Goal: Communication & Community: Answer question/provide support

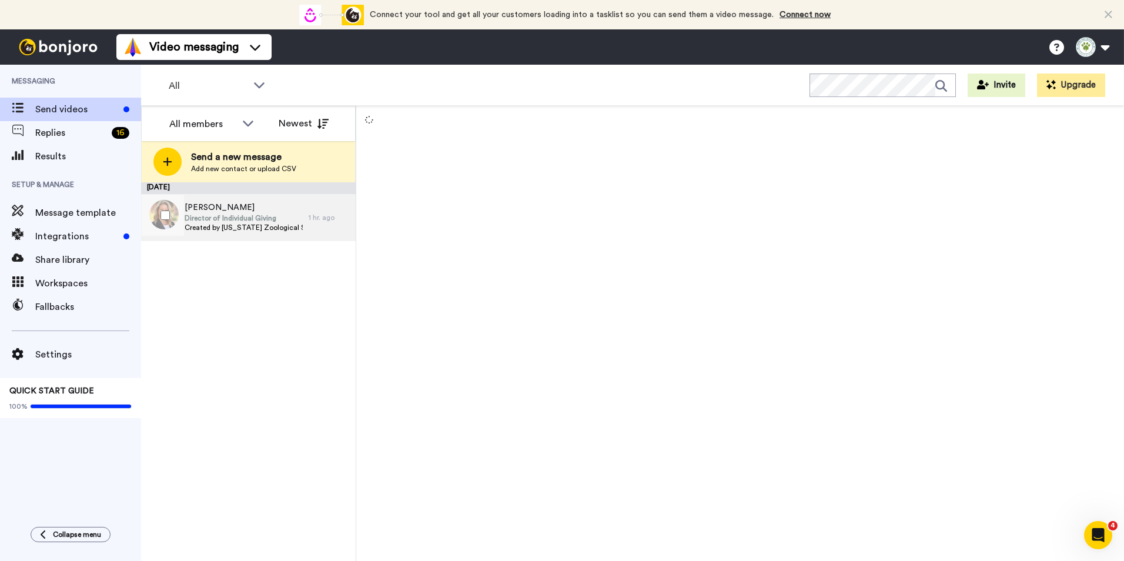
click at [272, 218] on span "Director of Individual Giving" at bounding box center [244, 217] width 118 height 9
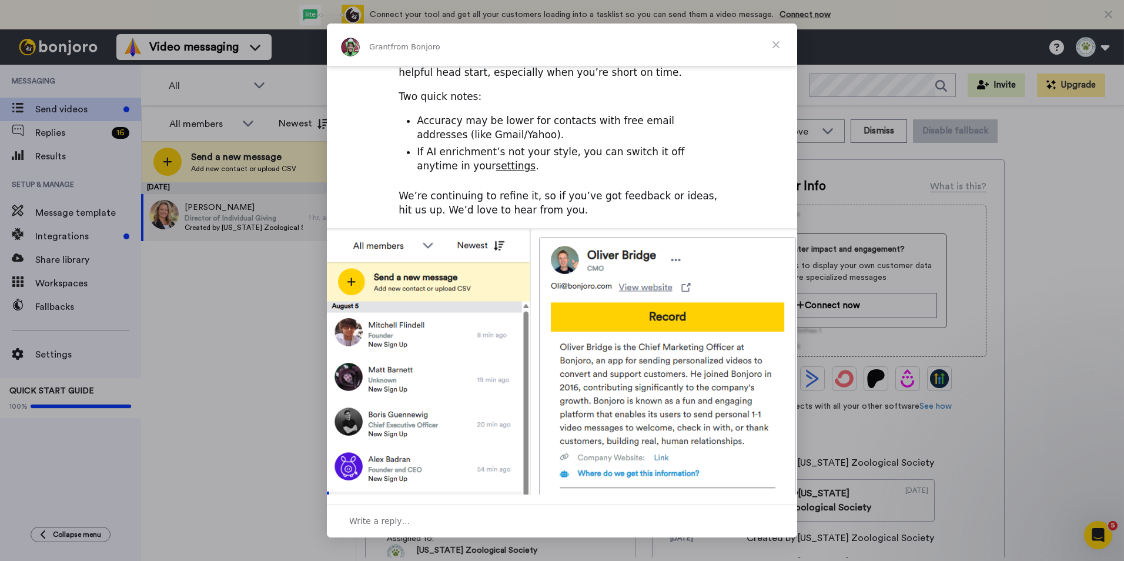
scroll to position [349, 0]
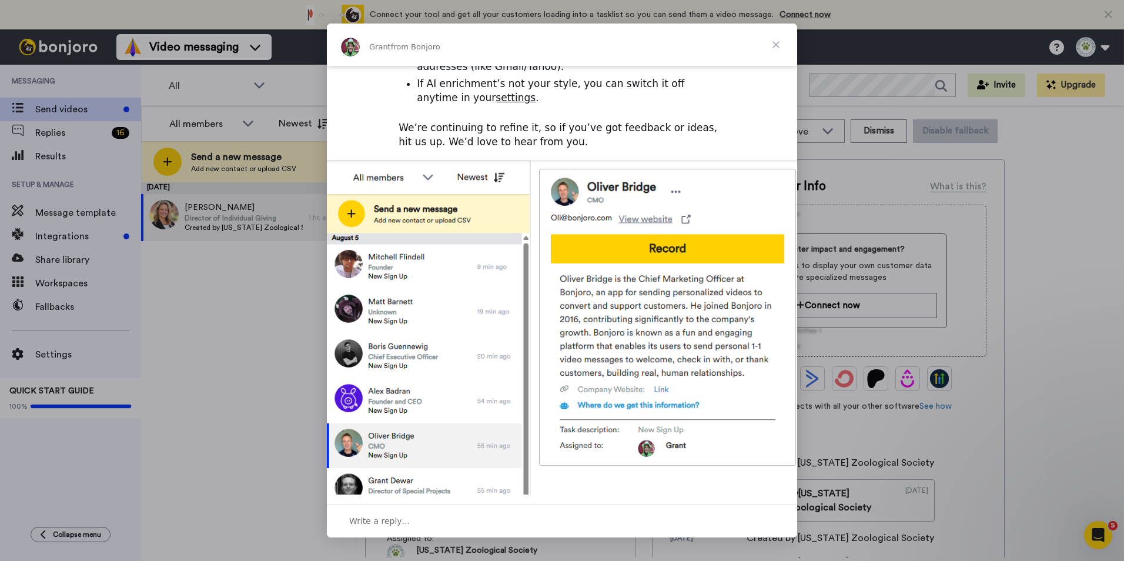
click at [773, 38] on span "Close" at bounding box center [776, 45] width 42 height 42
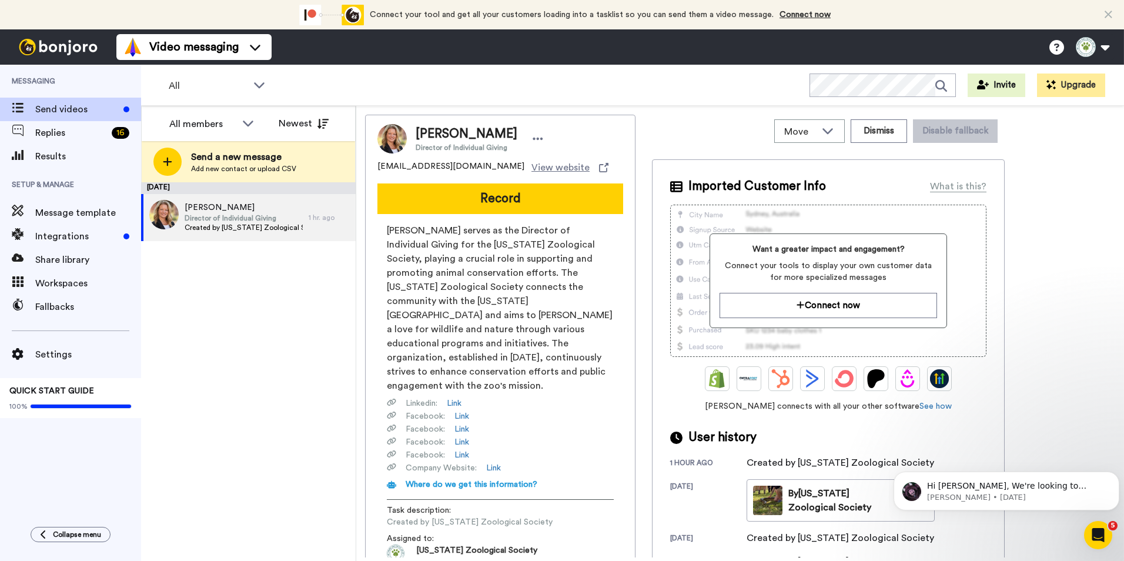
scroll to position [0, 0]
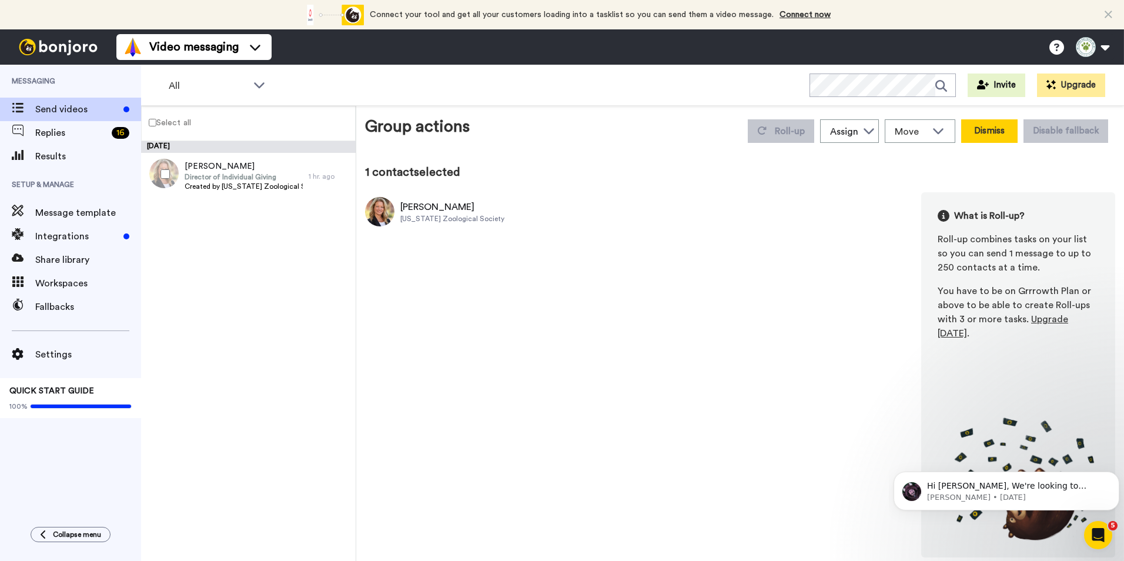
click at [977, 131] on button "Dismiss" at bounding box center [989, 131] width 56 height 24
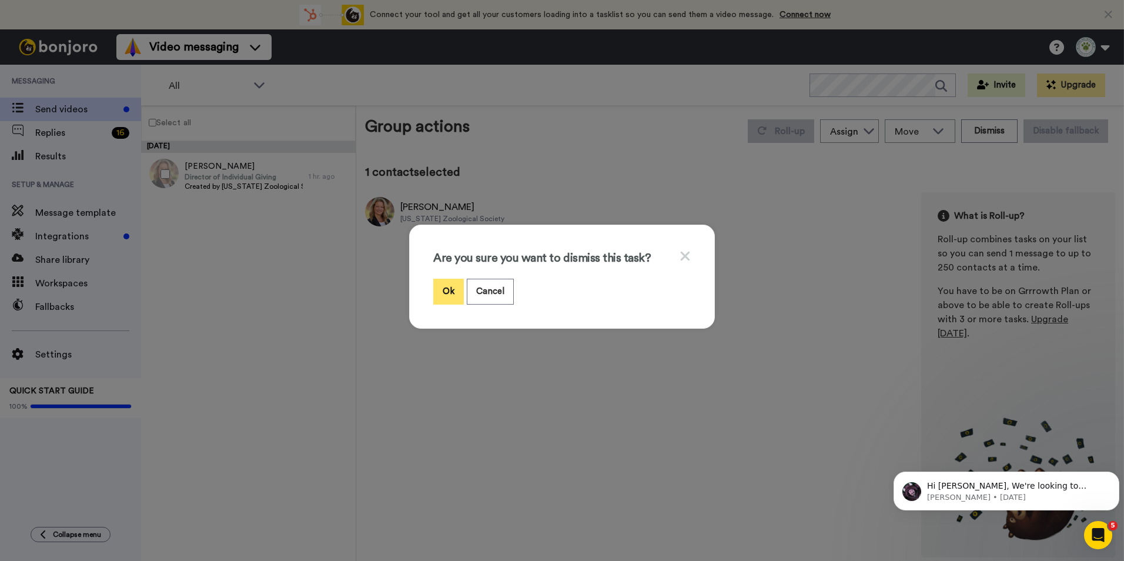
click at [450, 289] on button "Ok" at bounding box center [448, 291] width 31 height 25
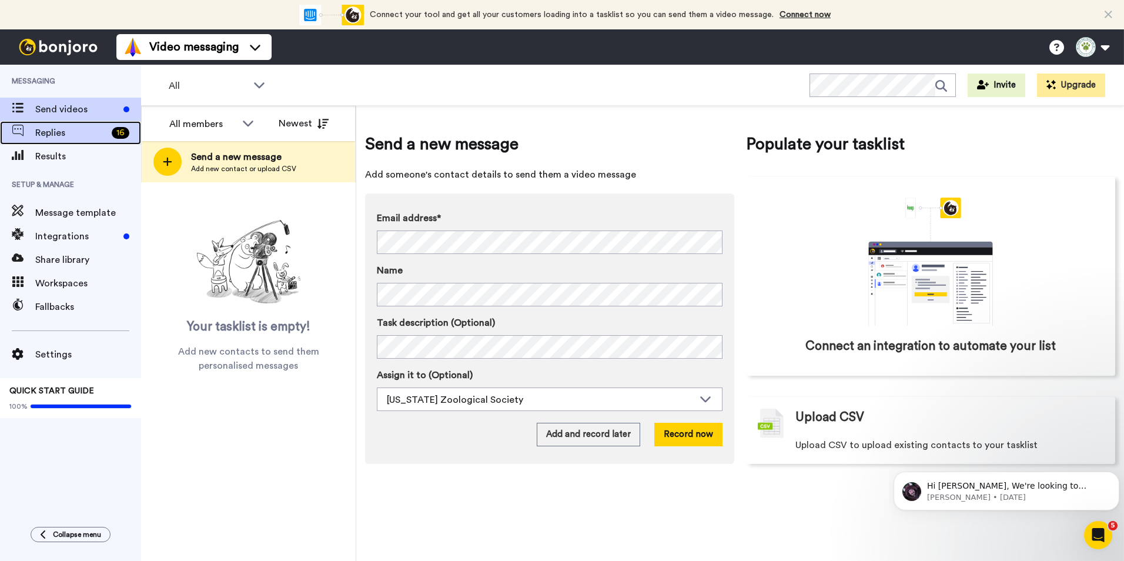
click at [115, 127] on div "16" at bounding box center [124, 133] width 34 height 12
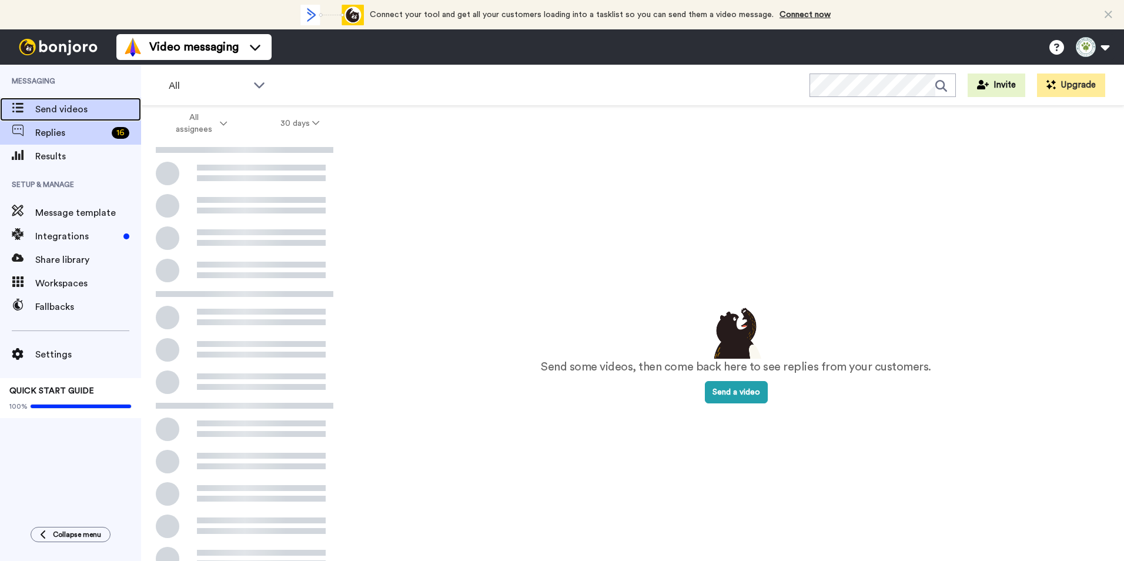
click at [66, 110] on span "Send videos" at bounding box center [88, 109] width 106 height 14
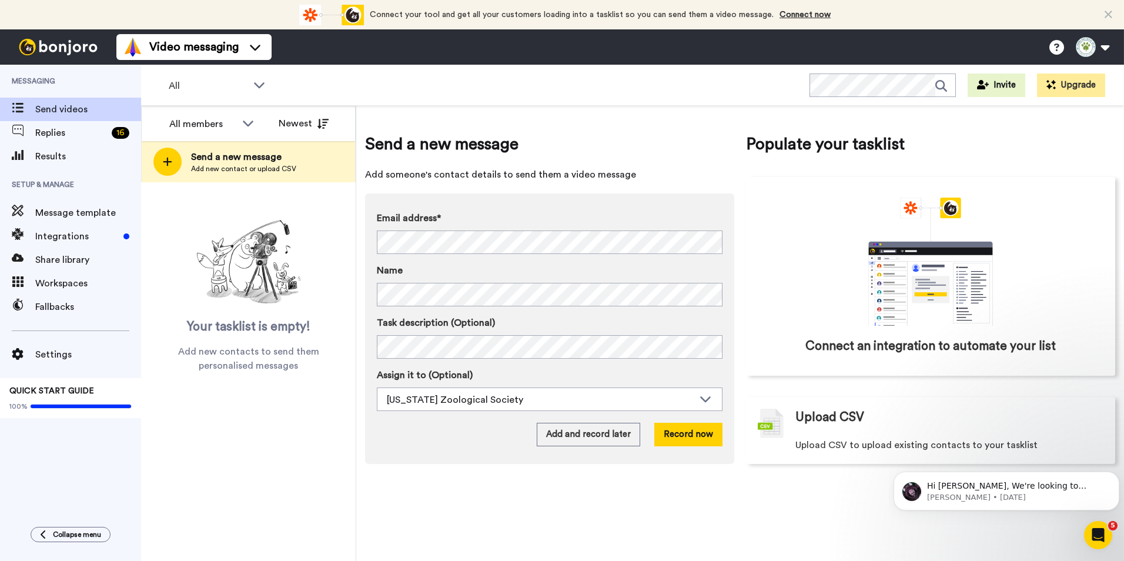
drag, startPoint x: 1013, startPoint y: 523, endPoint x: 1011, endPoint y: 517, distance: 6.0
click at [1013, 523] on body "Hi [PERSON_NAME], We're looking to spread the word about [PERSON_NAME] a bit fu…" at bounding box center [1006, 487] width 226 height 73
click at [1006, 498] on p "[PERSON_NAME] • [DATE]" at bounding box center [1015, 497] width 177 height 11
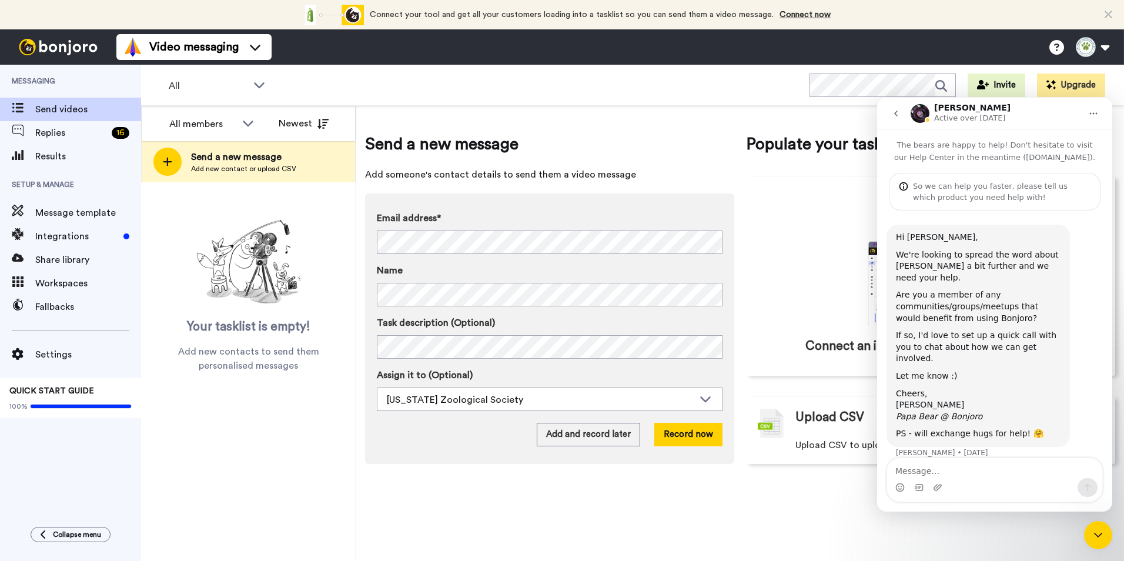
click at [899, 112] on icon "go back" at bounding box center [895, 113] width 9 height 9
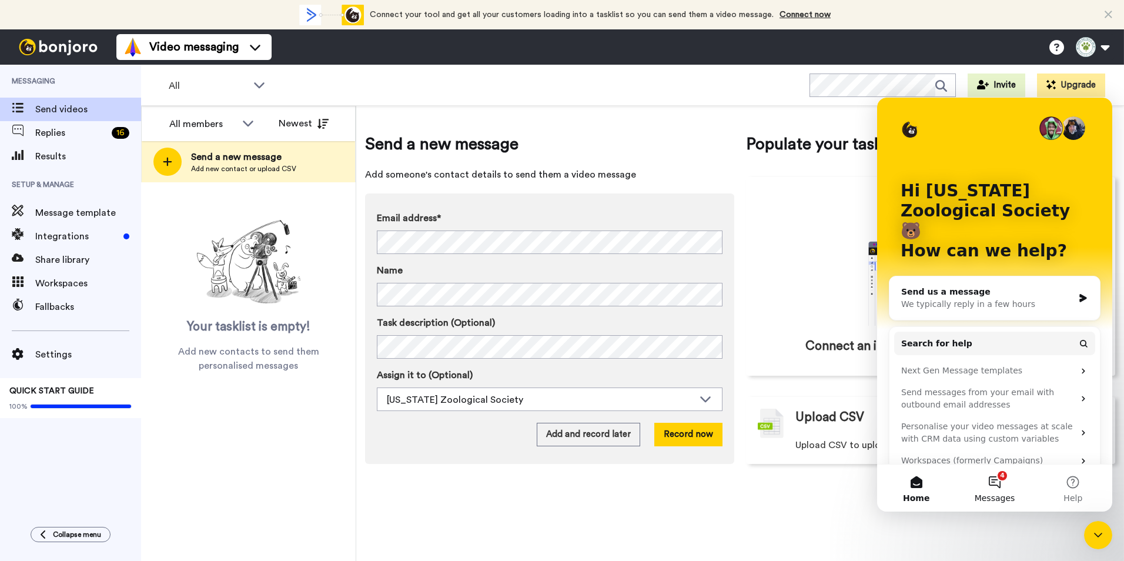
click at [990, 488] on button "4 Messages" at bounding box center [994, 487] width 78 height 47
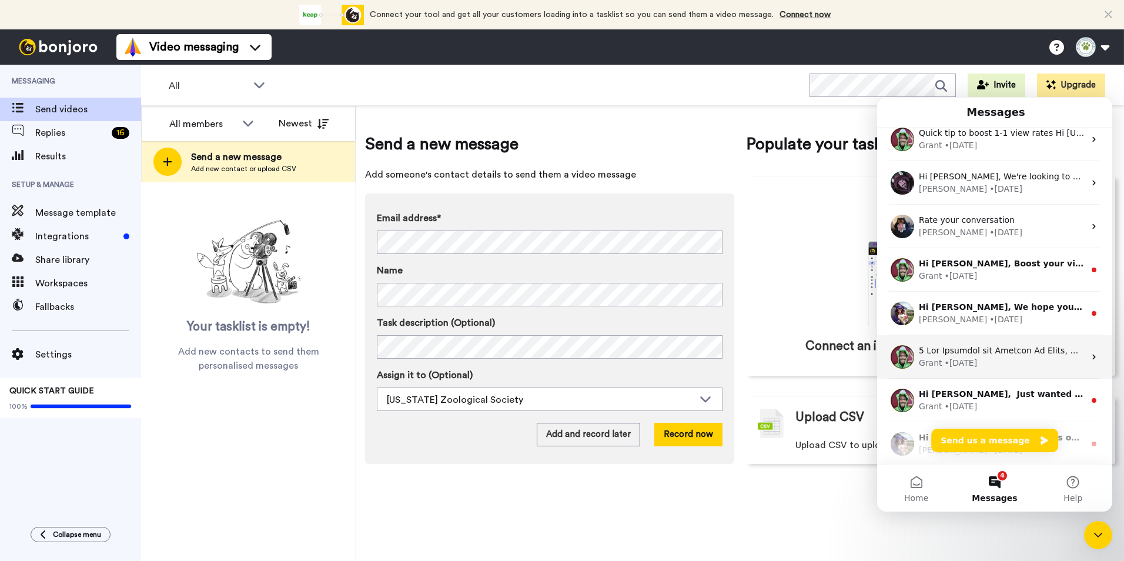
scroll to position [146, 0]
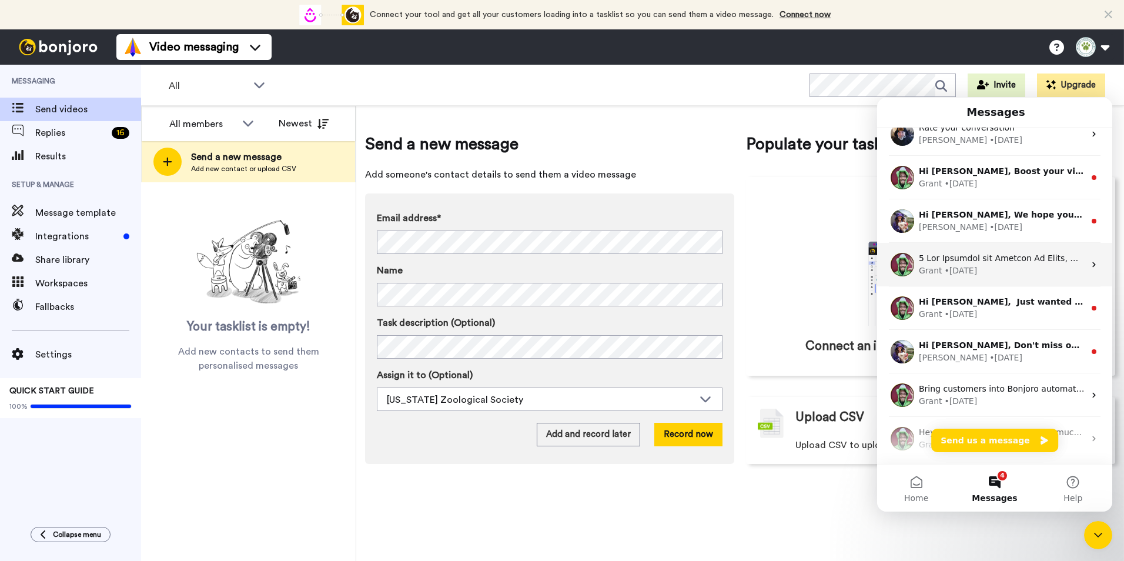
click at [1004, 273] on div "Grant • [DATE]" at bounding box center [1002, 270] width 166 height 12
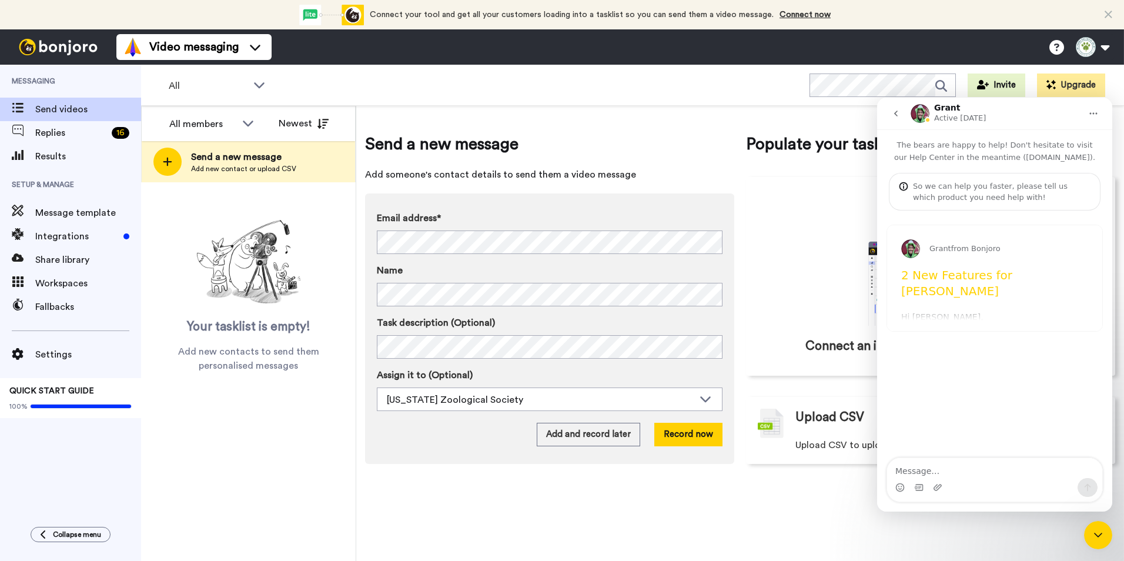
click at [894, 112] on icon "go back" at bounding box center [895, 113] width 9 height 9
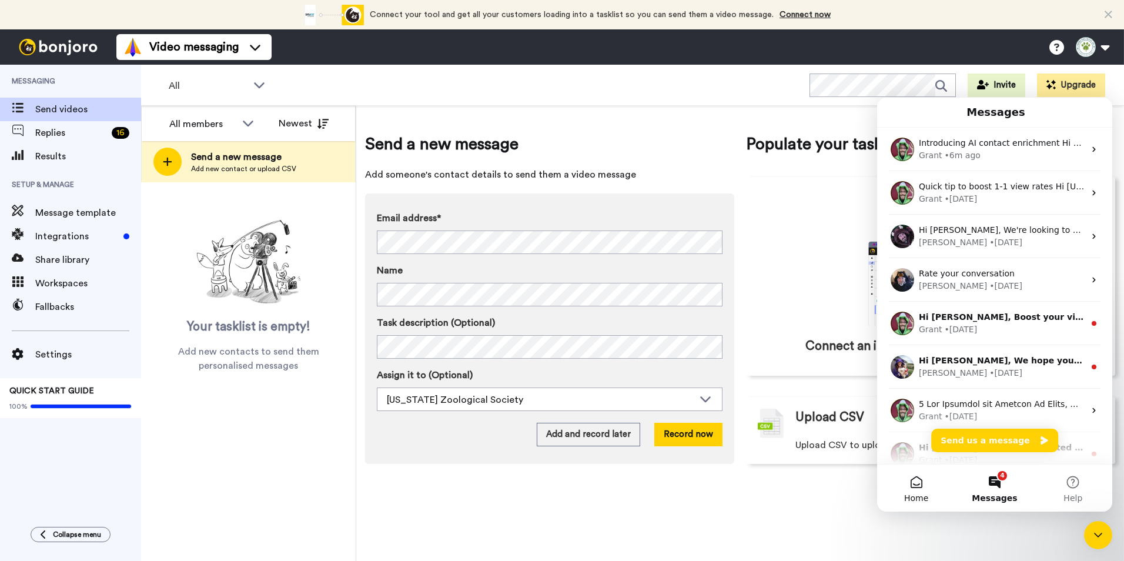
click at [904, 487] on button "Home" at bounding box center [916, 487] width 78 height 47
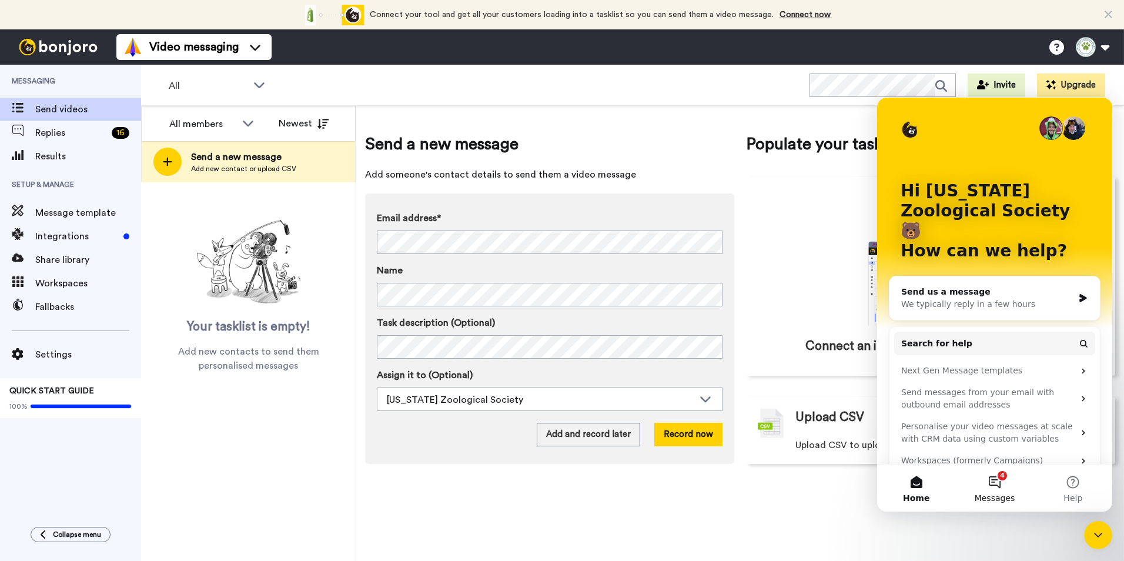
click at [1017, 491] on button "4 Messages" at bounding box center [994, 487] width 78 height 47
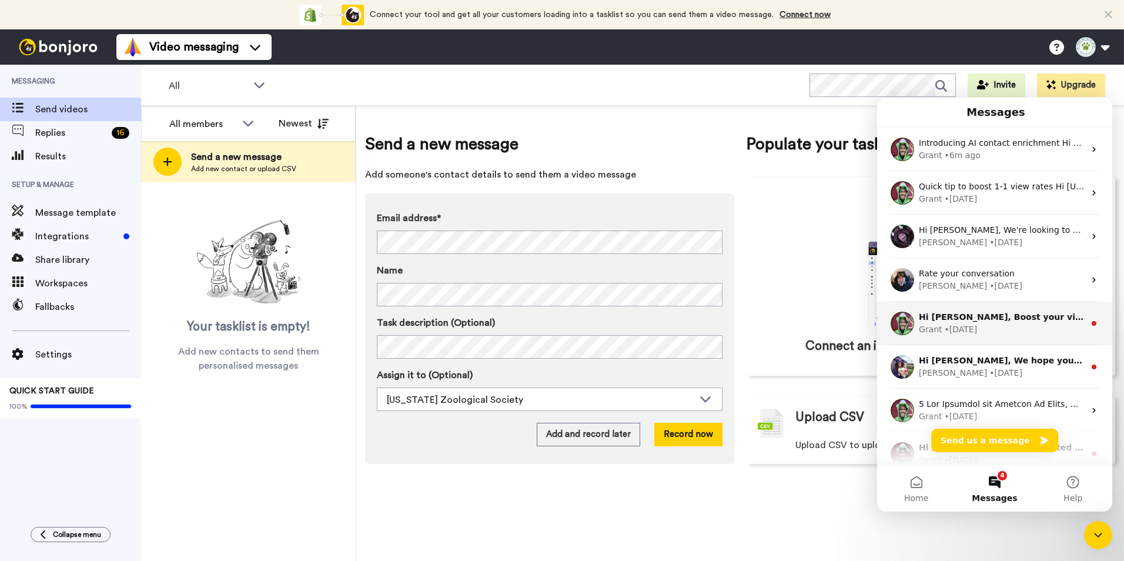
scroll to position [233, 0]
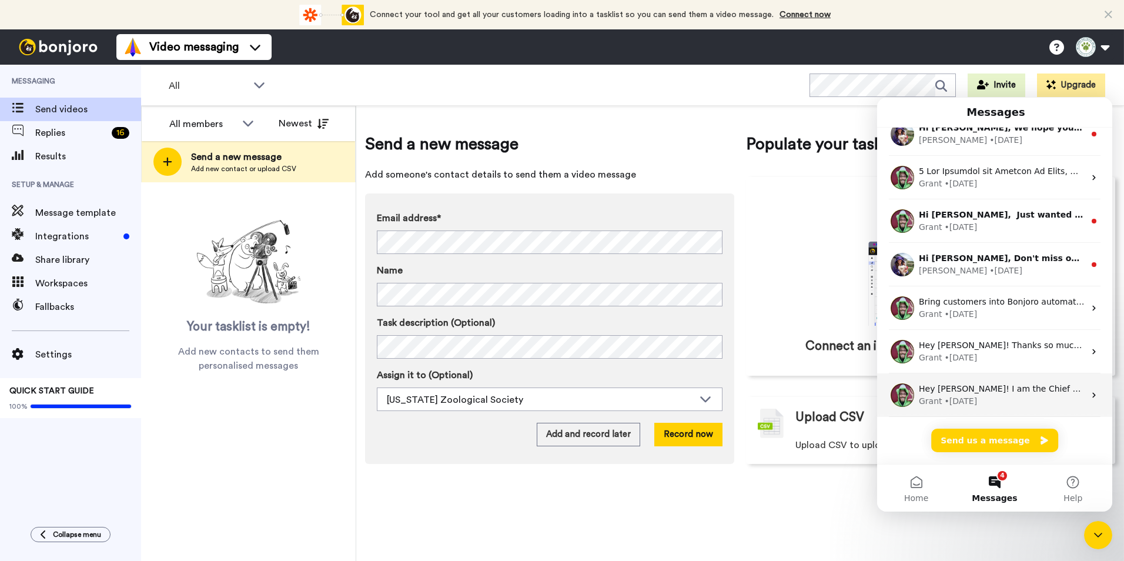
click at [1006, 398] on div "Grant • [DATE]" at bounding box center [1002, 401] width 166 height 12
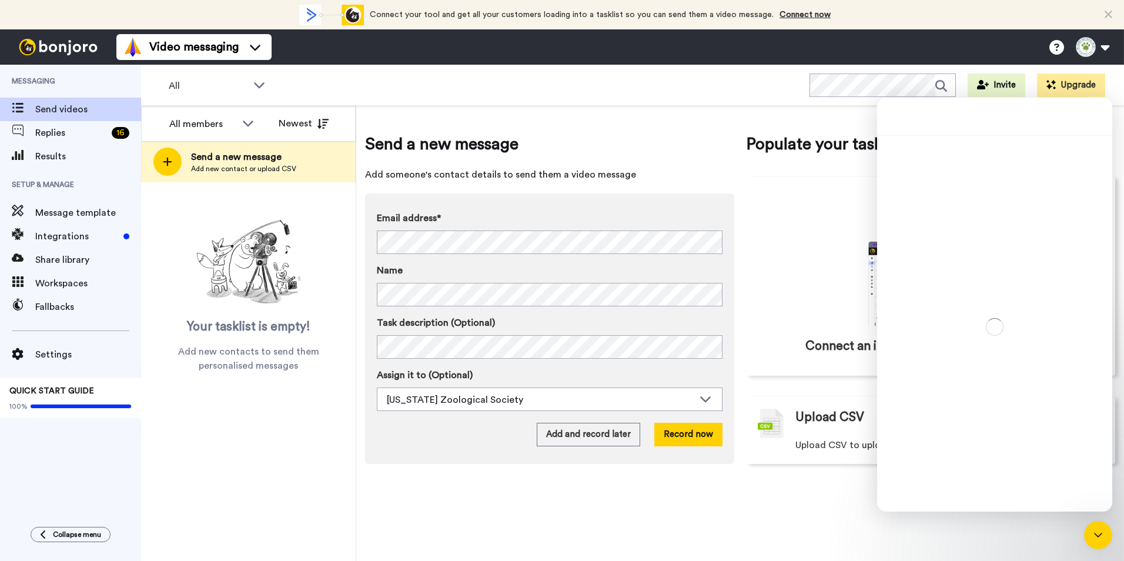
scroll to position [185, 0]
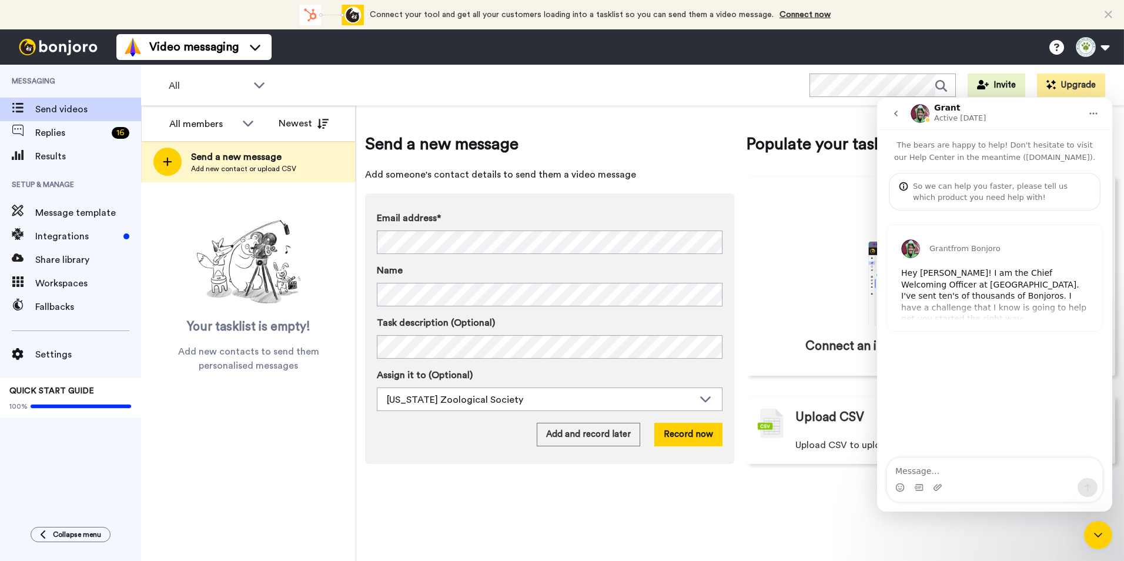
click at [890, 117] on button "go back" at bounding box center [895, 113] width 22 height 22
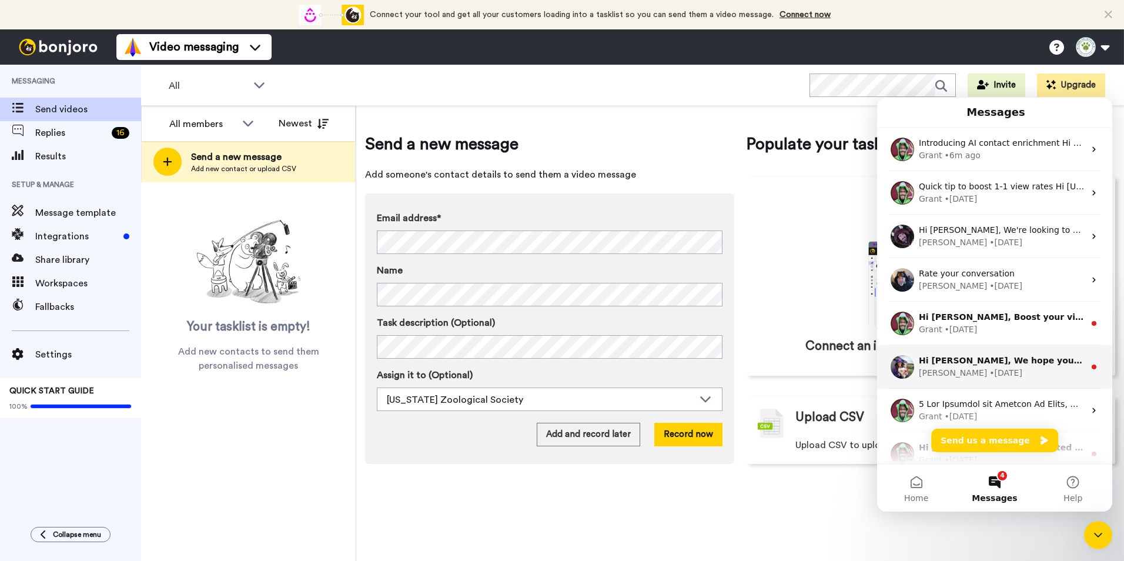
click at [989, 372] on div "• [DATE]" at bounding box center [1005, 373] width 33 height 12
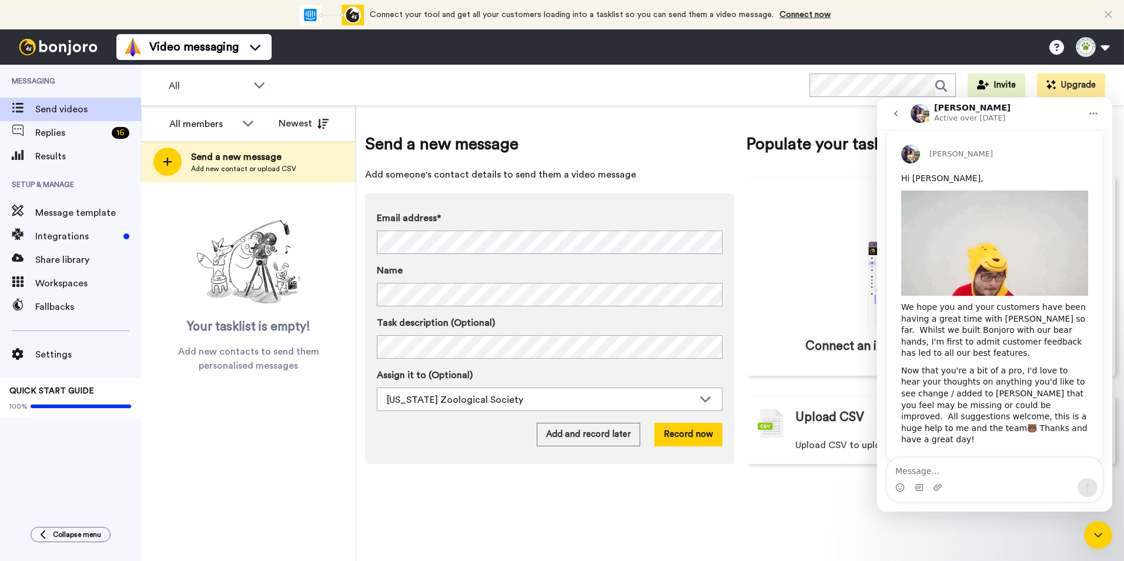
scroll to position [95, 0]
click at [907, 153] on img "Amy says…" at bounding box center [910, 153] width 19 height 19
click at [897, 115] on icon "go back" at bounding box center [896, 113] width 4 height 6
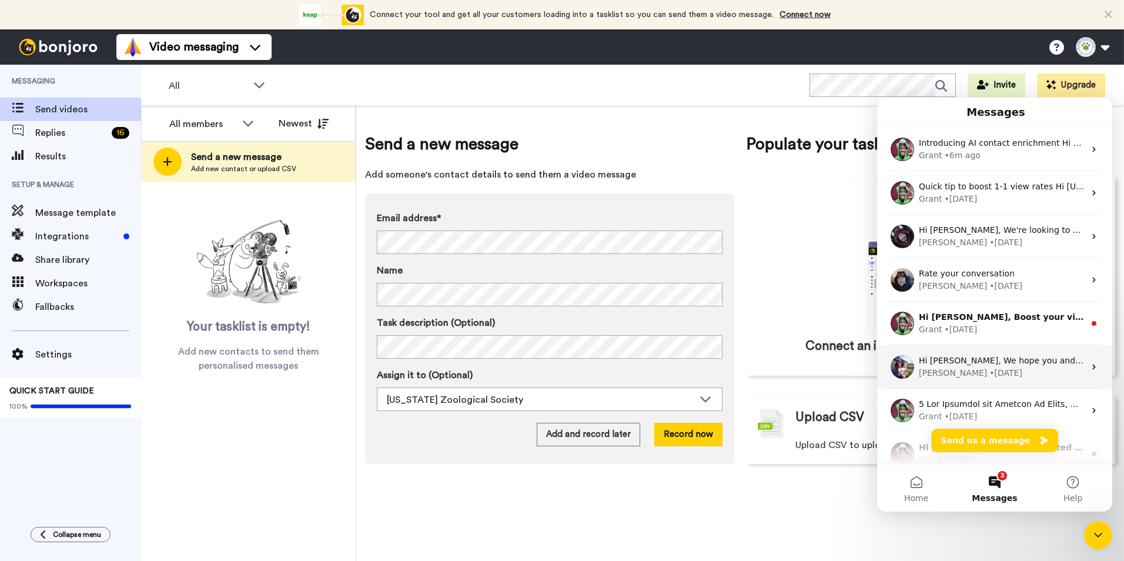
click at [982, 375] on div "[PERSON_NAME] • [DATE]" at bounding box center [1002, 373] width 166 height 12
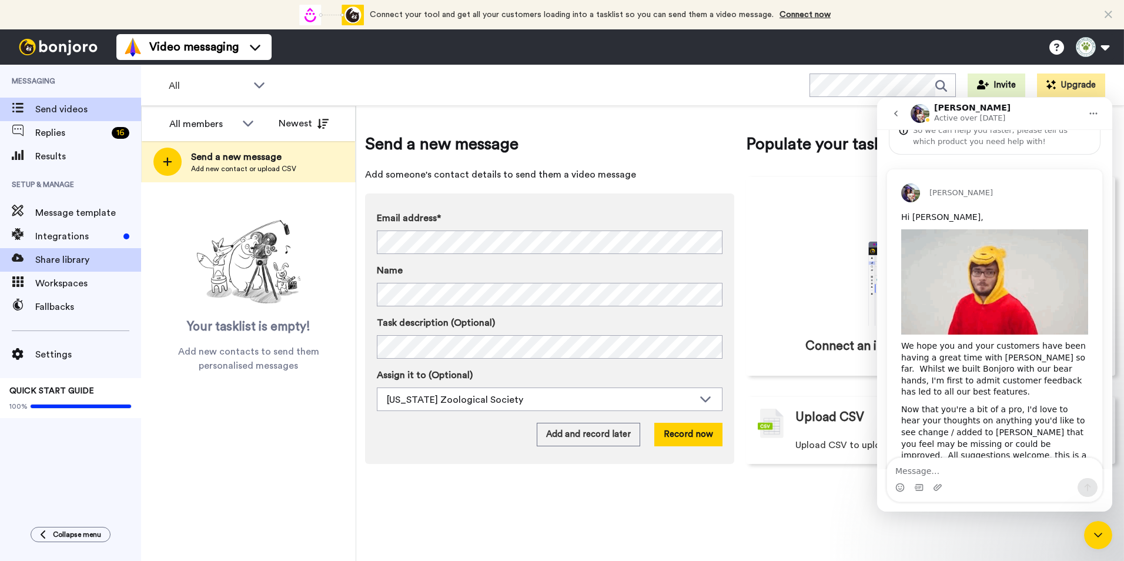
scroll to position [95, 0]
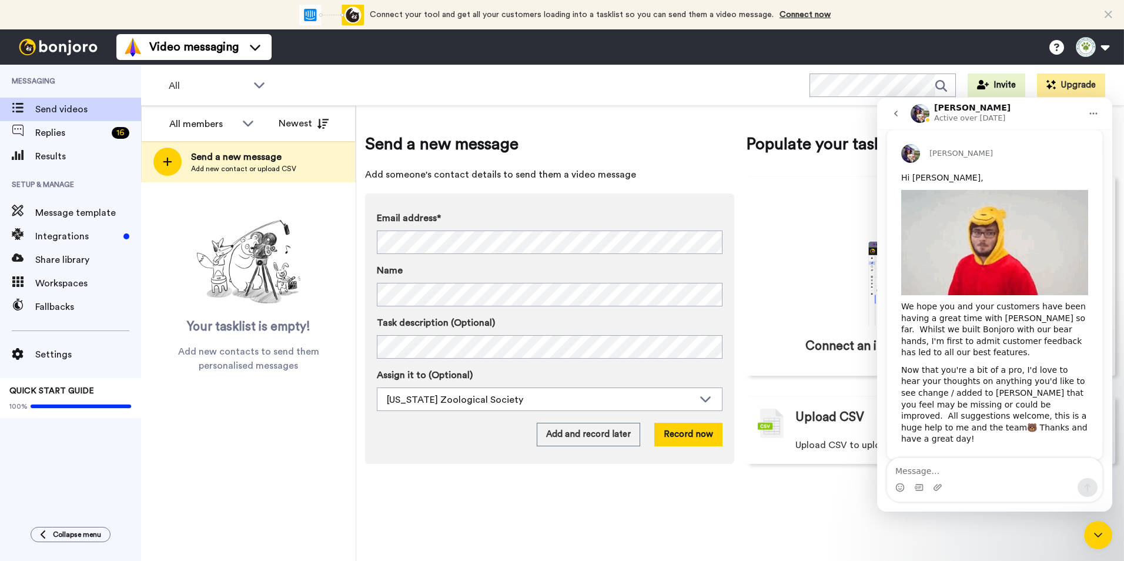
click at [727, 542] on div "Send a new message Add someone's contact details to send them a video message E…" at bounding box center [740, 333] width 768 height 455
click at [896, 110] on icon "go back" at bounding box center [895, 113] width 9 height 9
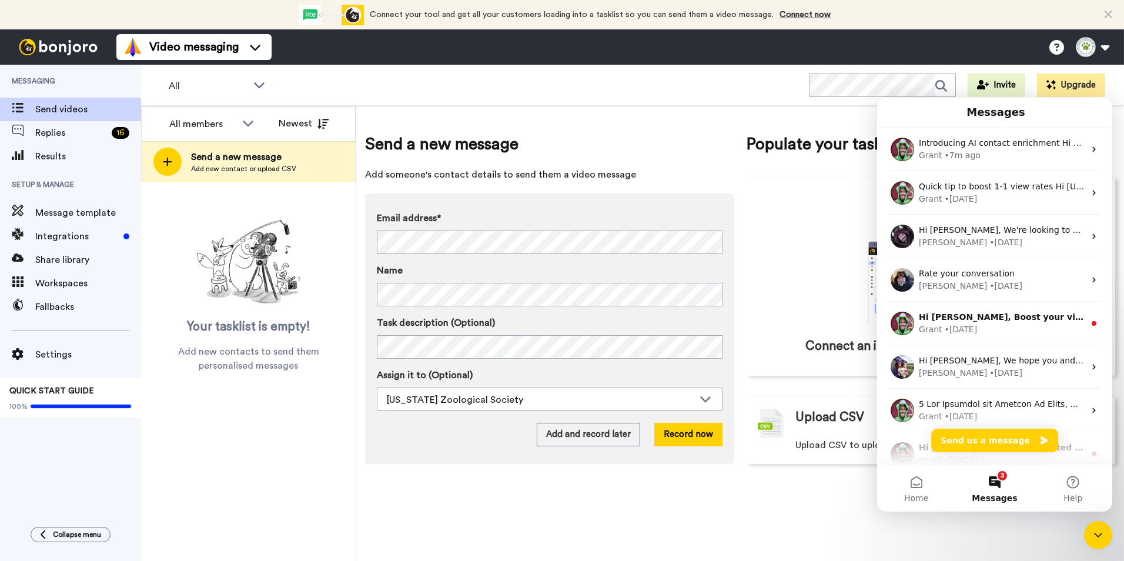
scroll to position [0, 0]
